Goal: Information Seeking & Learning: Learn about a topic

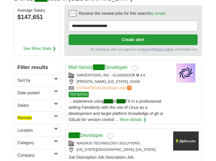
click at [57, 91] on icon at bounding box center [56, 91] width 4 height 3
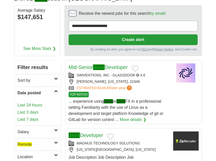
click at [30, 107] on link "Last 24 hours" at bounding box center [38, 105] width 40 height 6
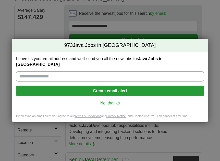
click at [107, 101] on link "No, thanks" at bounding box center [110, 104] width 180 height 6
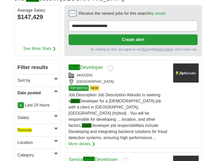
click at [55, 90] on icon at bounding box center [56, 91] width 4 height 3
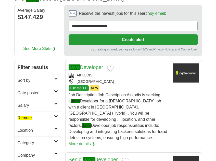
scroll to position [85, 0]
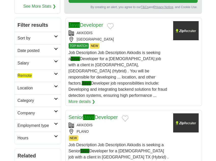
click at [57, 75] on icon at bounding box center [56, 74] width 4 height 3
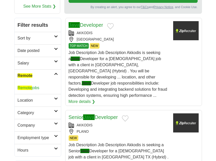
click at [33, 87] on link "Remote jobs" at bounding box center [29, 88] width 22 height 4
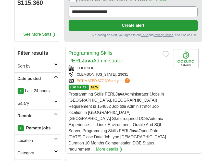
scroll to position [85, 0]
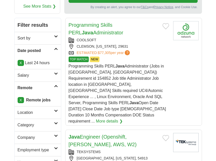
click at [57, 48] on icon at bounding box center [56, 49] width 4 height 3
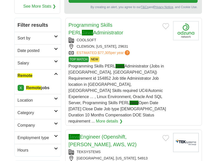
click at [57, 72] on link "Remote" at bounding box center [38, 75] width 46 height 13
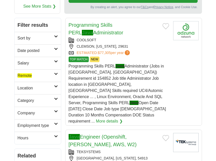
scroll to position [43, 0]
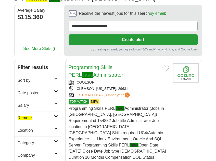
click at [123, 82] on div "COOLSOFT" at bounding box center [119, 82] width 101 height 5
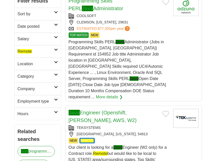
scroll to position [128, 0]
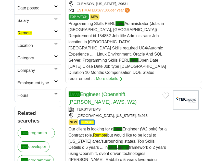
click at [131, 113] on div "[GEOGRAPHIC_DATA], [US_STATE], 54913" at bounding box center [119, 115] width 101 height 5
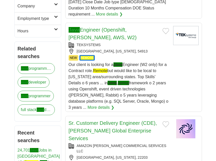
scroll to position [213, 0]
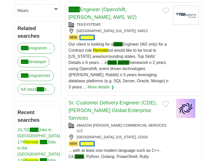
click at [114, 141] on div "NEW REMOTE" at bounding box center [119, 144] width 101 height 6
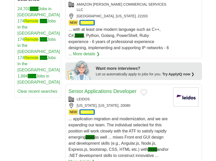
scroll to position [340, 0]
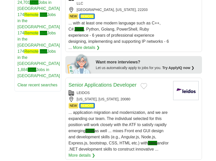
click at [121, 110] on span "... application migration and modernization, and we are expanding our team. The…" at bounding box center [119, 130] width 100 height 41
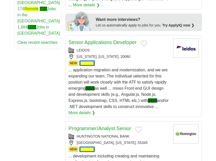
scroll to position [425, 0]
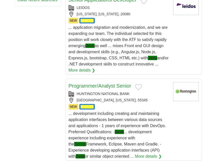
click at [101, 112] on span "... development including creating and maintaining application interfaces betwe…" at bounding box center [117, 135] width 97 height 47
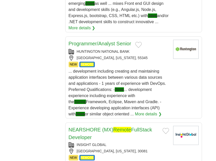
scroll to position [510, 0]
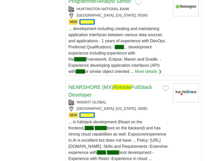
click at [126, 119] on div "... in fullstack development (React on the frontend, Java / Spring boot on the …" at bounding box center [119, 143] width 101 height 49
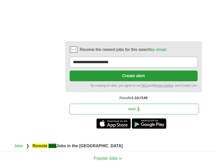
scroll to position [1148, 0]
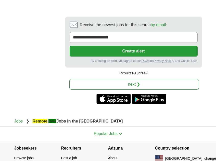
click at [137, 79] on link "next ❯" at bounding box center [134, 84] width 130 height 11
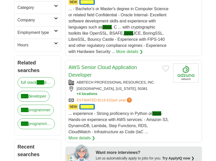
scroll to position [213, 0]
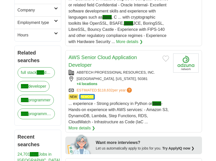
click at [143, 76] on div "ABBTECH PROFESSIONAL RESOURCES, INC. DES MOINES, IOWA, 50381 + 4 locations ESTI…" at bounding box center [119, 81] width 101 height 23
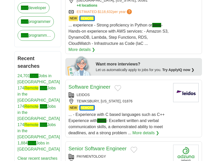
scroll to position [340, 0]
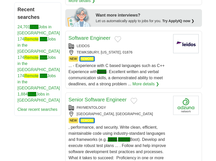
click at [130, 68] on div "... - Experience with C based languages such as C++ Experience with Java - Exce…" at bounding box center [119, 75] width 101 height 24
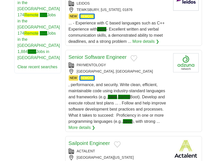
click at [125, 87] on div ", performance, and security. Write clean, efficient, maintainable code using in…" at bounding box center [119, 106] width 101 height 49
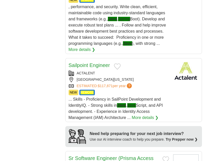
scroll to position [468, 0]
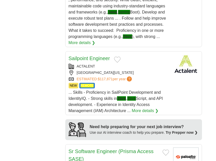
click at [136, 65] on div "ACTALENT" at bounding box center [119, 66] width 101 height 5
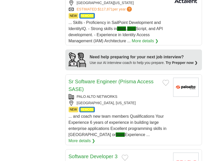
scroll to position [595, 0]
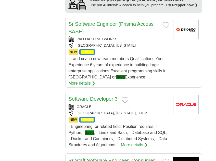
click at [140, 57] on span "... and coach new team members Qualifications Your Experience 6 years of experi…" at bounding box center [118, 68] width 98 height 23
click at [131, 111] on div "SEATTLE, WASHINGTON, 98194" at bounding box center [119, 113] width 101 height 5
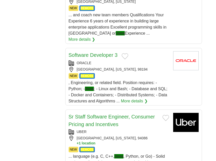
scroll to position [681, 0]
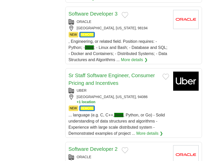
click at [140, 94] on div "SUNNYVALE, CALIFORNIA, 94086 + 1 location" at bounding box center [119, 99] width 101 height 10
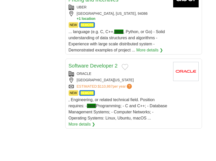
scroll to position [766, 0]
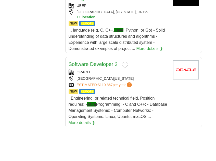
click at [144, 95] on div ", Engineering, or related technical field. Position requires: - Java Programmin…" at bounding box center [119, 110] width 101 height 31
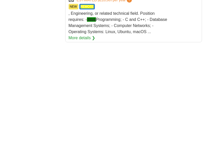
scroll to position [893, 0]
